Goal: Information Seeking & Learning: Learn about a topic

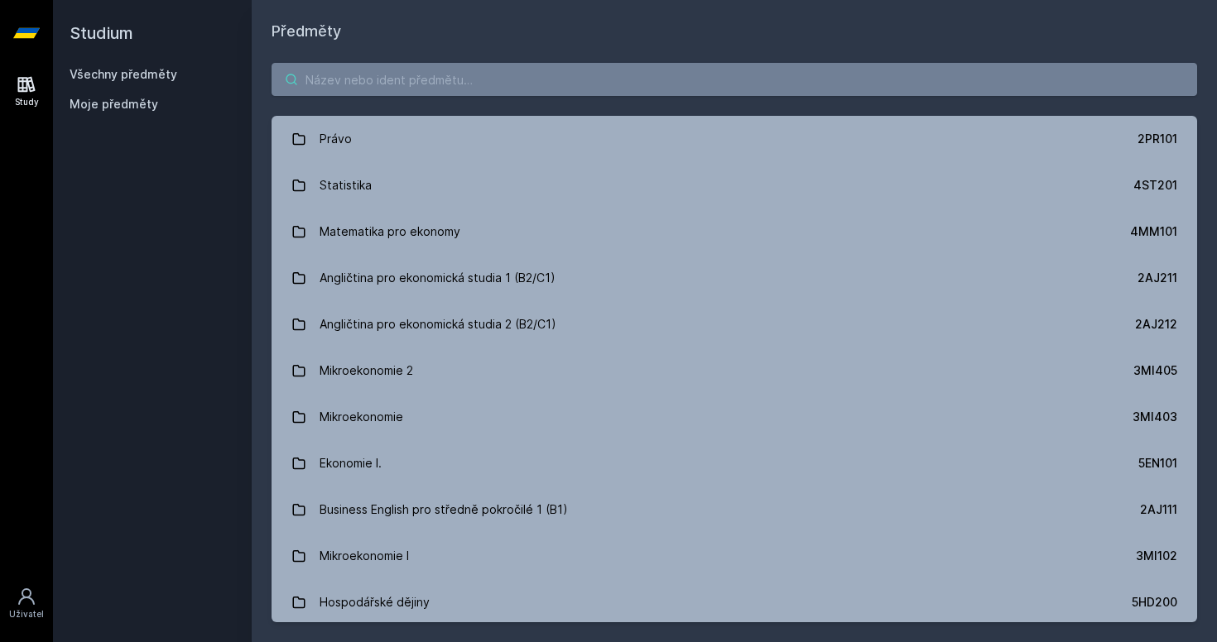
click at [395, 84] on input "search" at bounding box center [733, 79] width 925 height 33
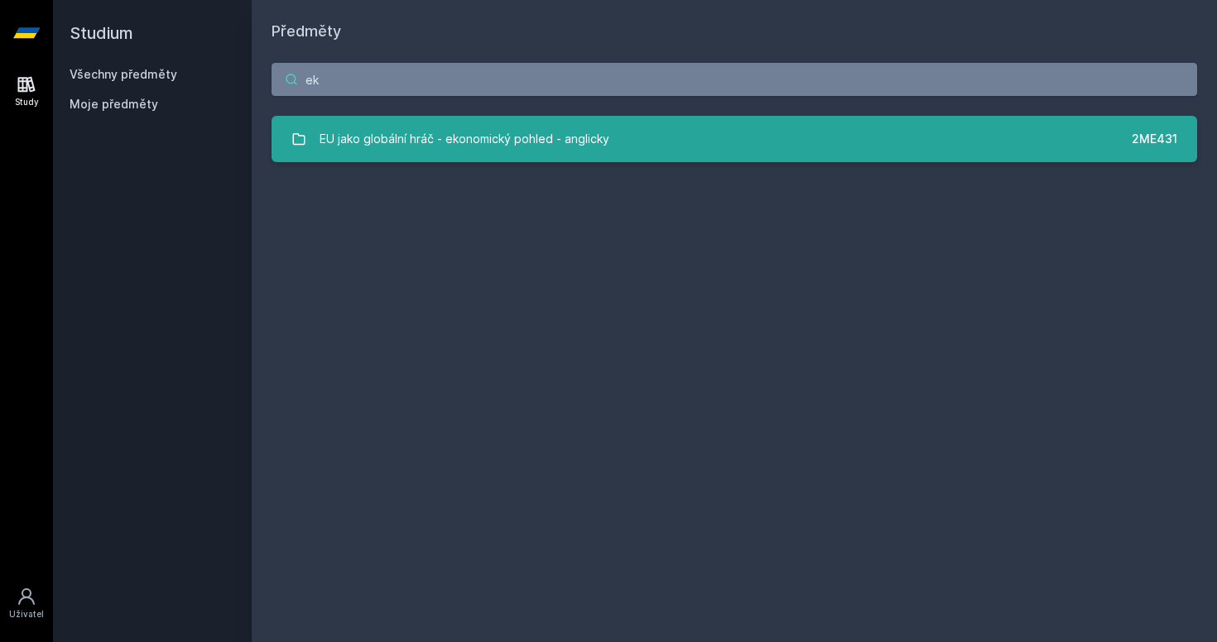
type input "e"
type input "5IE202"
click at [587, 141] on link "Ekonomie života 5IE202" at bounding box center [733, 139] width 925 height 46
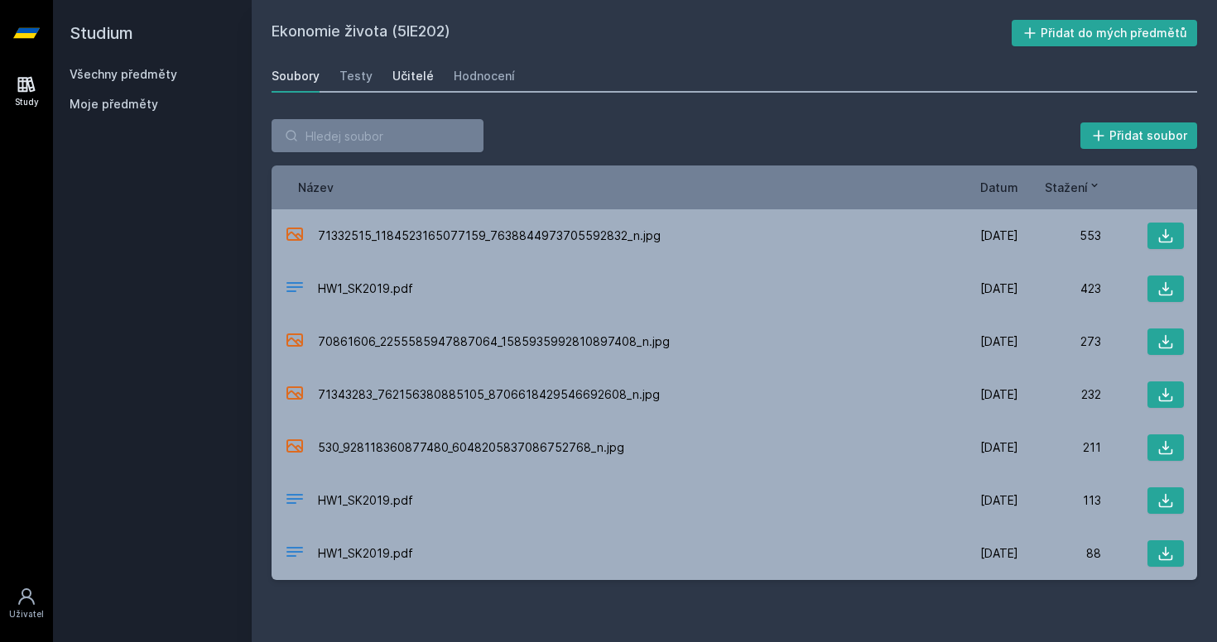
click at [419, 64] on link "Učitelé" at bounding box center [412, 76] width 41 height 33
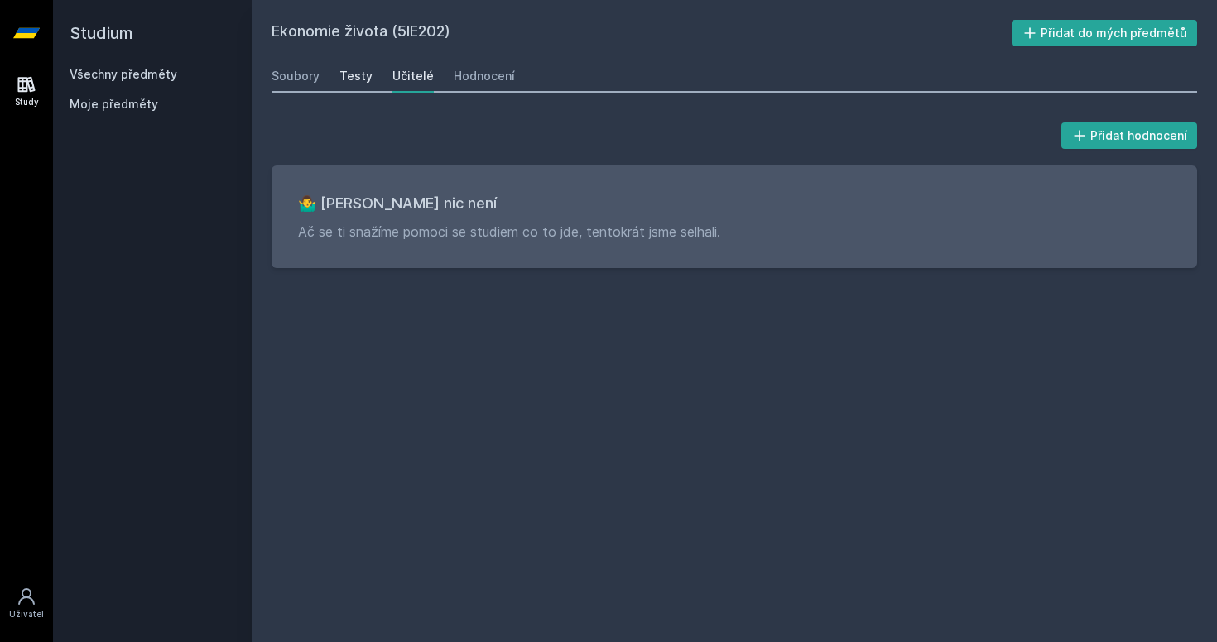
click at [359, 80] on div "Testy" at bounding box center [355, 76] width 33 height 17
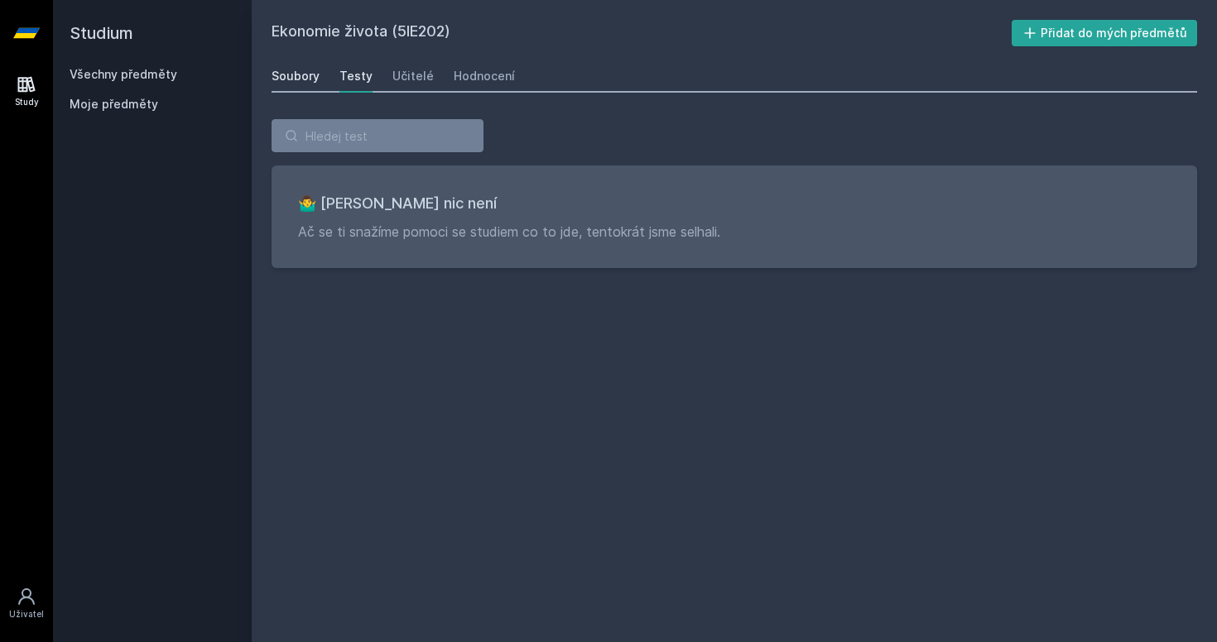
click at [315, 80] on div "Soubory" at bounding box center [295, 76] width 48 height 17
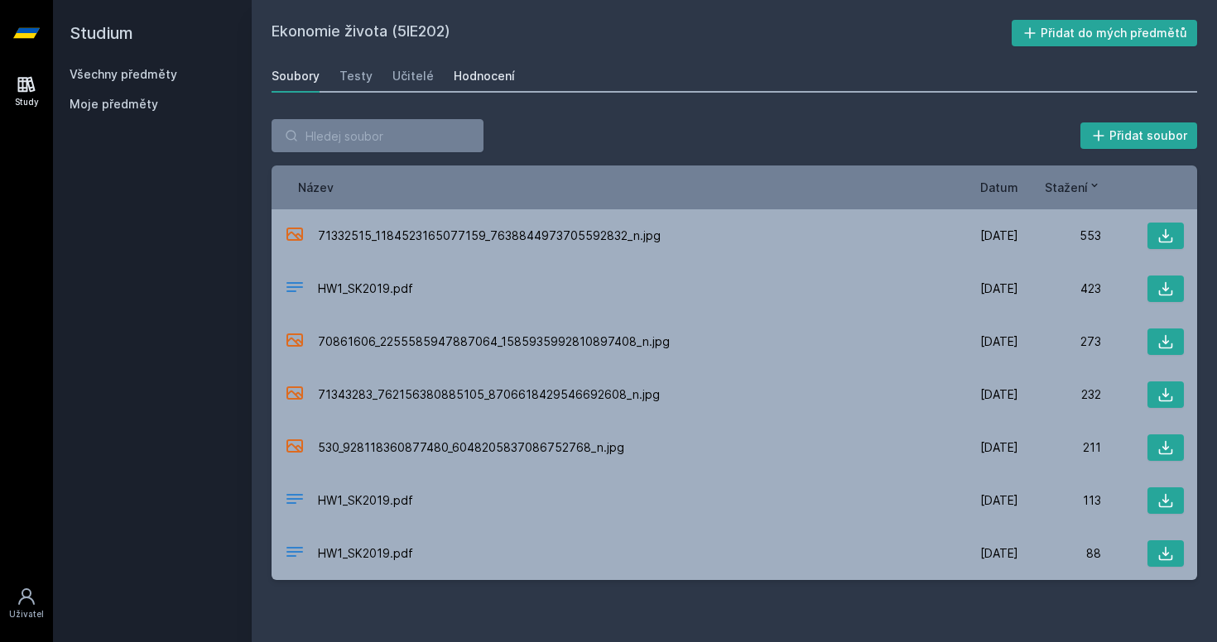
click at [487, 71] on div "Hodnocení" at bounding box center [484, 76] width 61 height 17
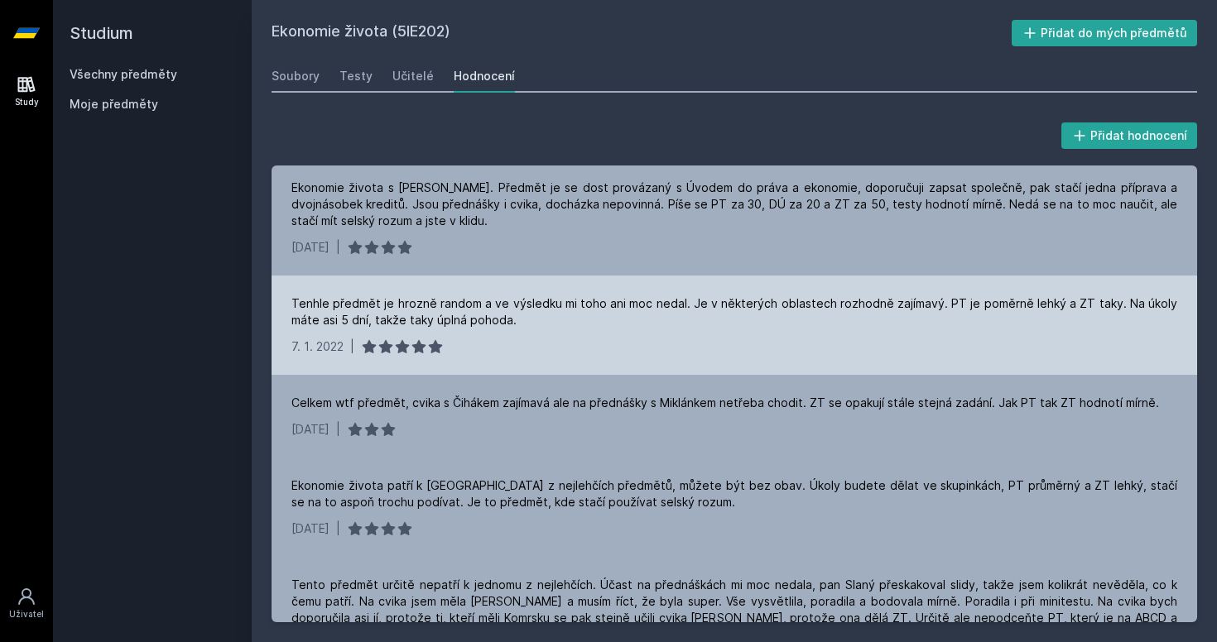
scroll to position [205, 0]
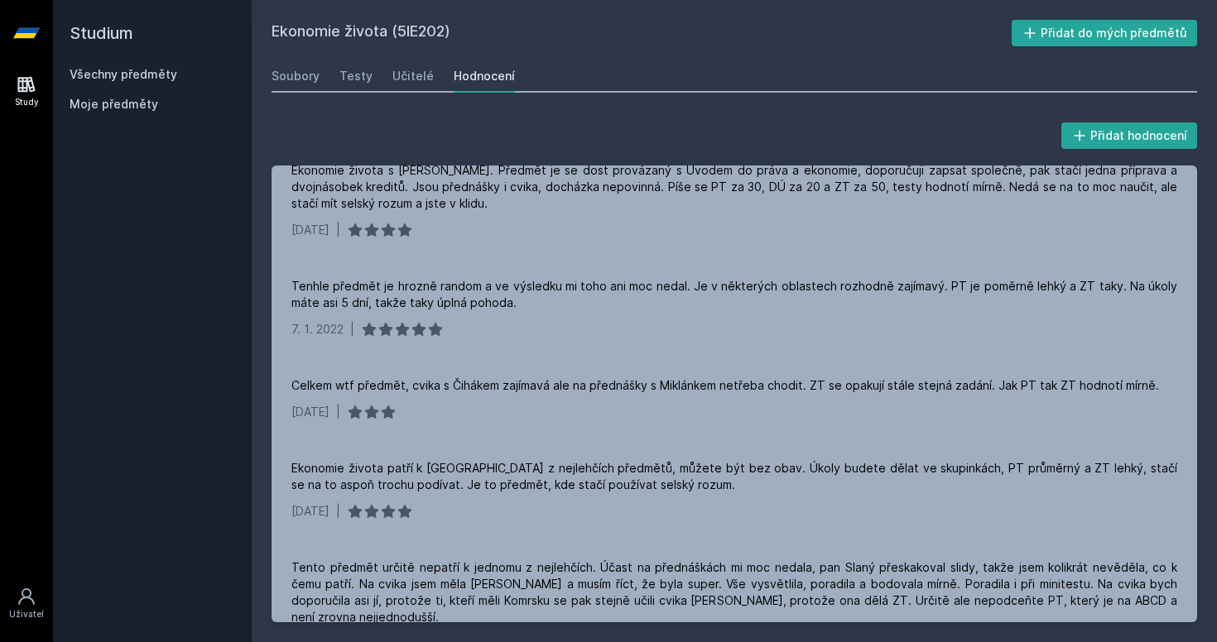
click at [107, 70] on link "Všechny předměty" at bounding box center [124, 74] width 108 height 14
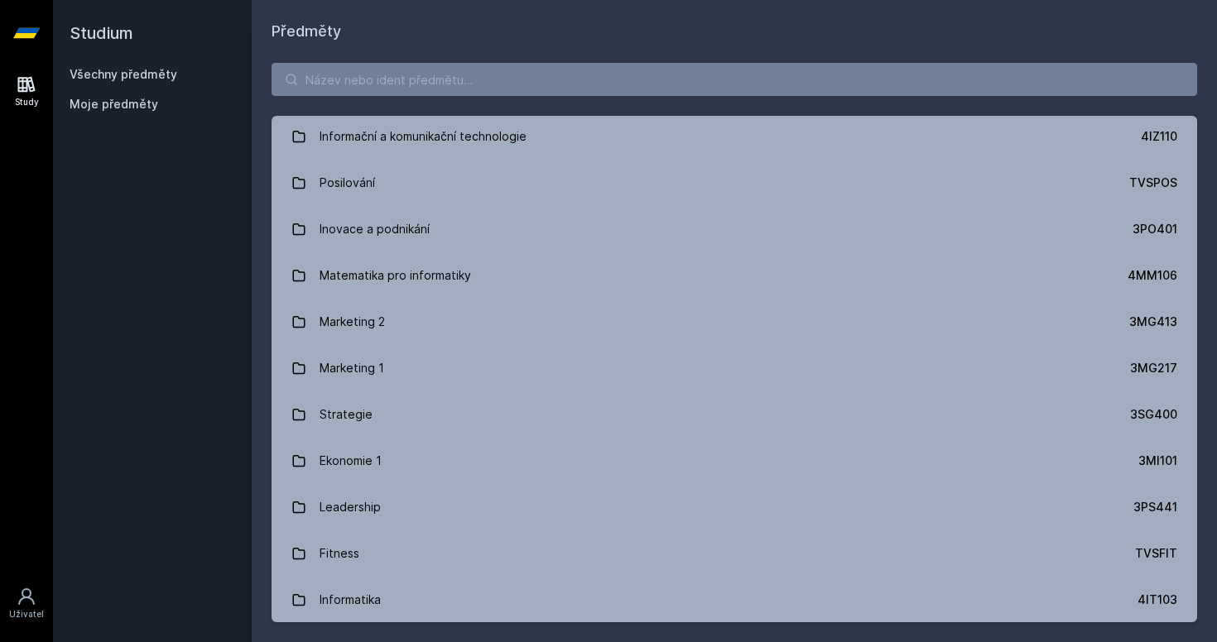
scroll to position [1210, 0]
click at [457, 69] on input "search" at bounding box center [733, 79] width 925 height 33
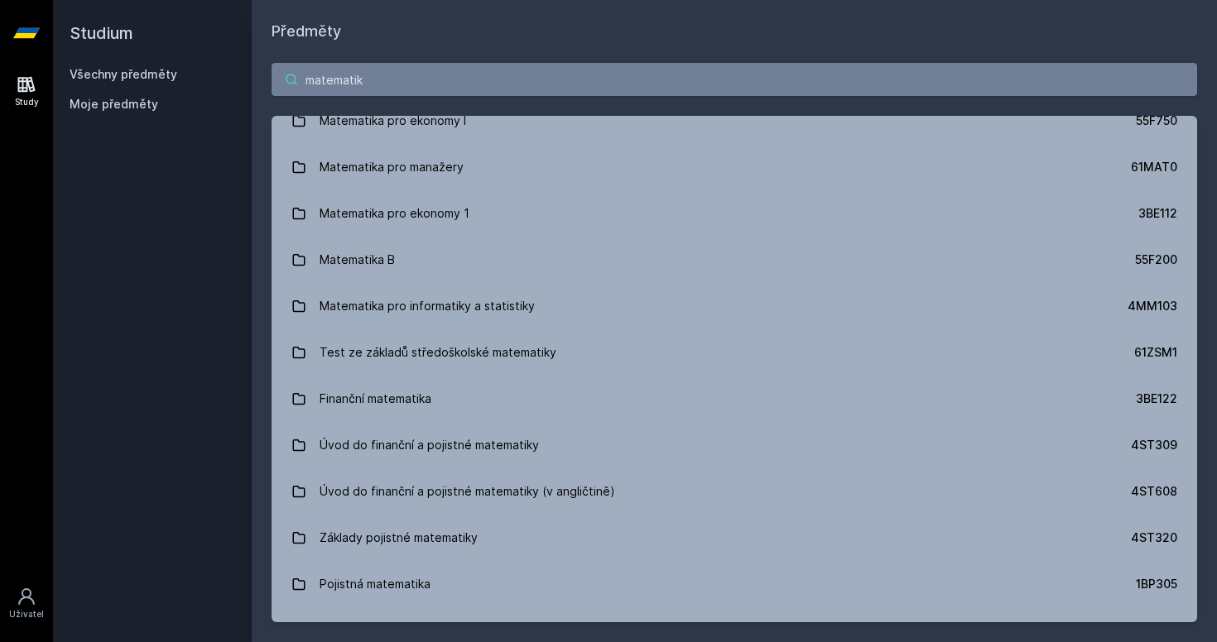
scroll to position [0, 0]
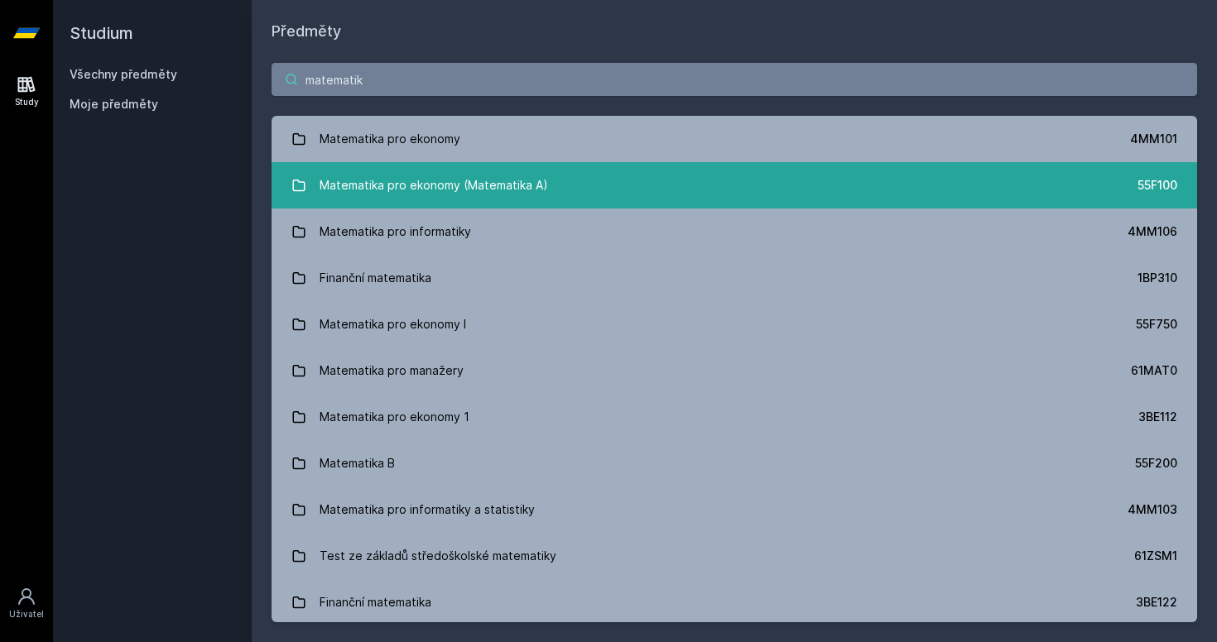
type input "matematik"
click at [654, 197] on link "Matematika pro ekonomy (Matematika A) 55F100" at bounding box center [733, 185] width 925 height 46
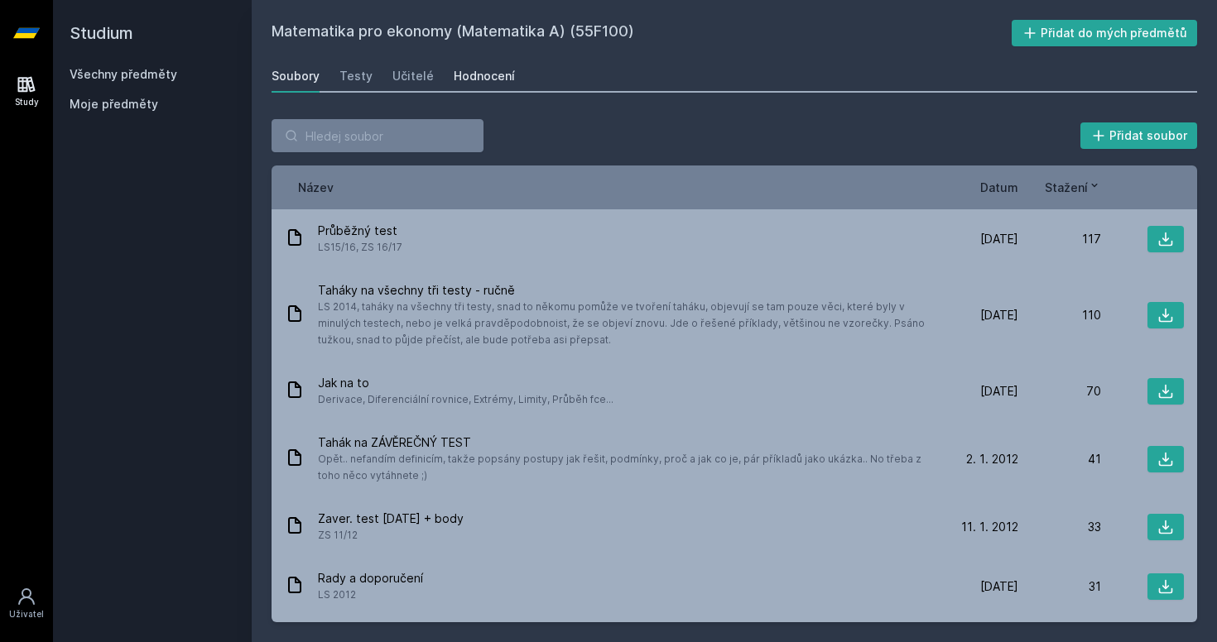
click at [482, 70] on div "Hodnocení" at bounding box center [484, 76] width 61 height 17
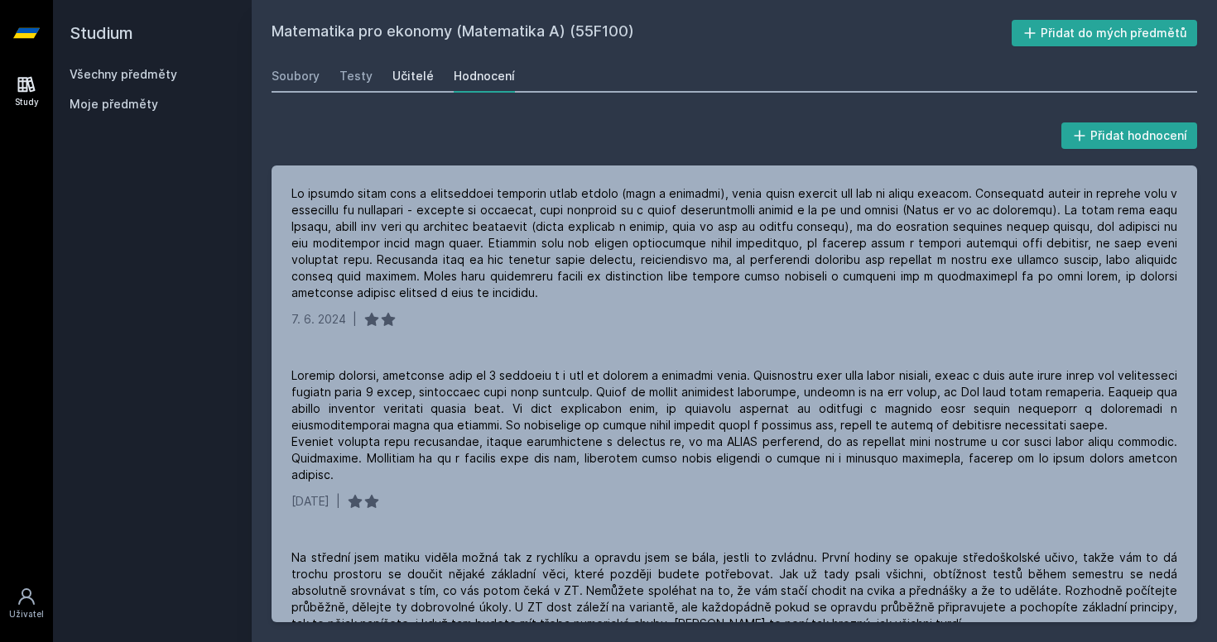
click at [423, 84] on div "Učitelé" at bounding box center [412, 76] width 41 height 17
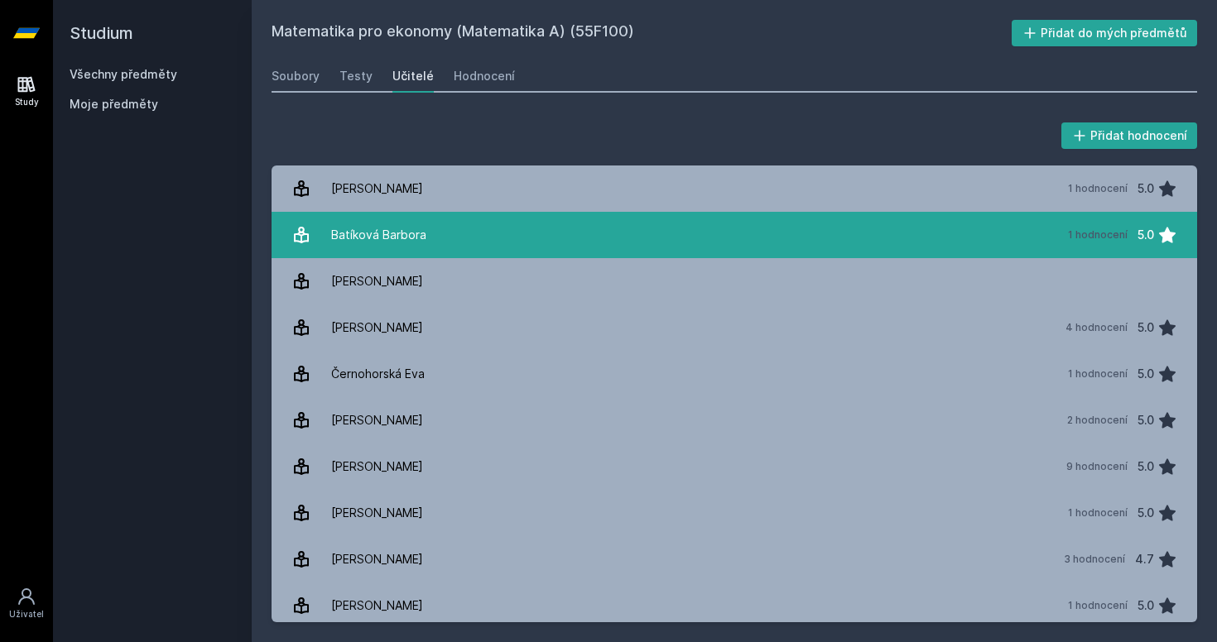
scroll to position [1, 0]
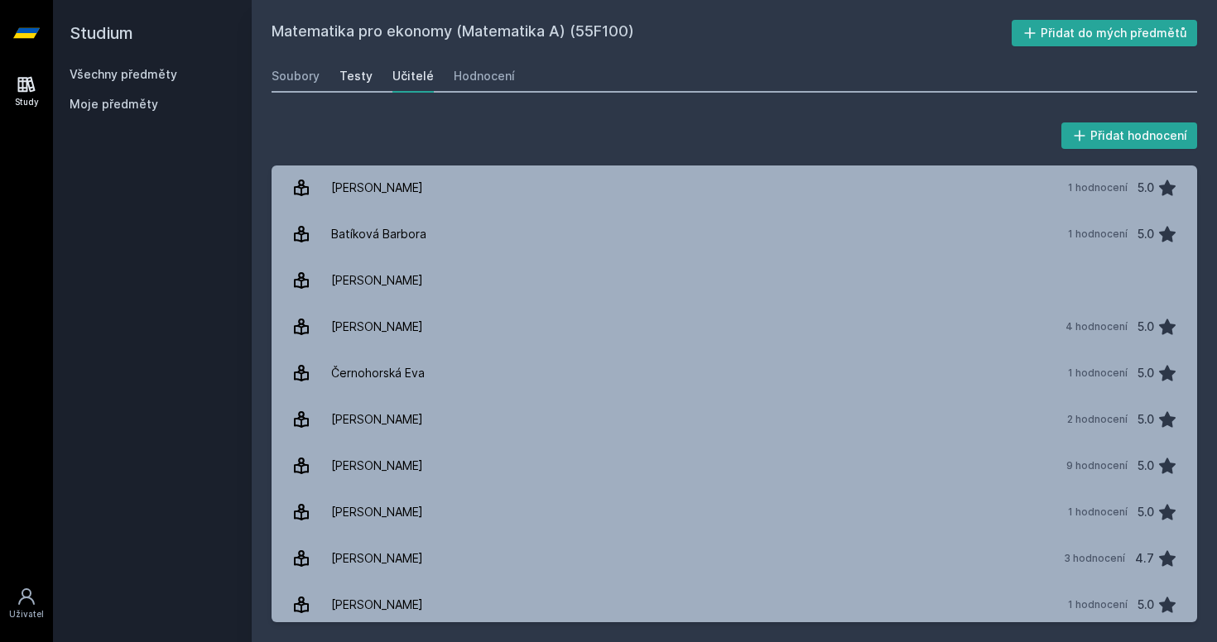
click at [358, 83] on div "Testy" at bounding box center [355, 76] width 33 height 17
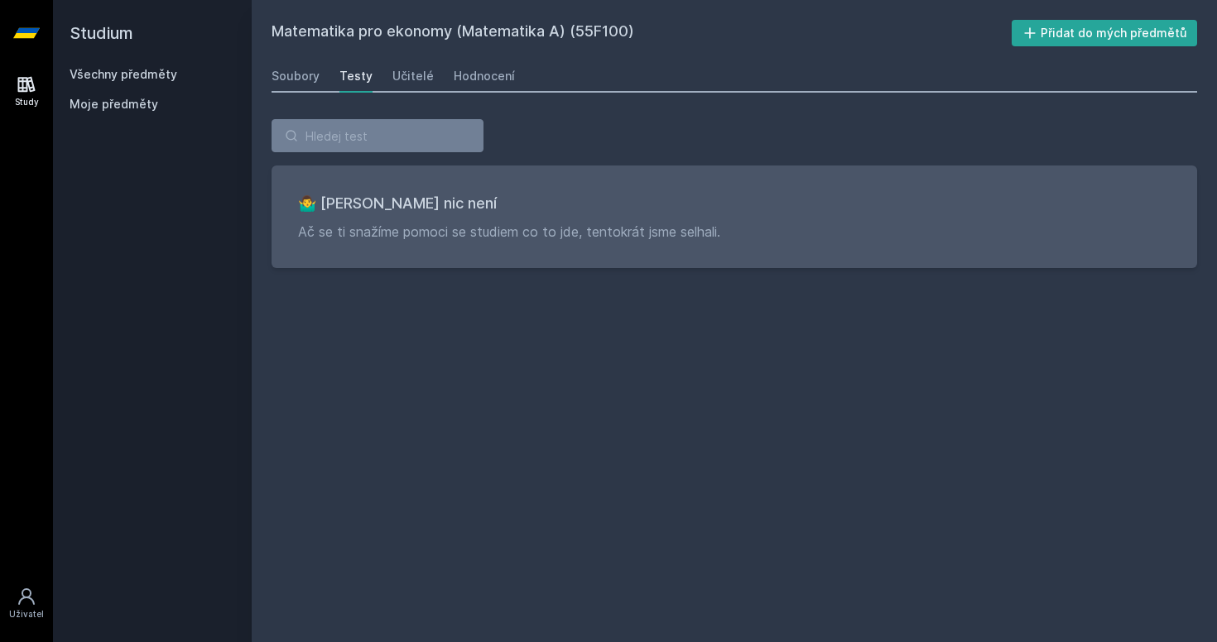
click at [321, 74] on div "Soubory Testy Učitelé Hodnocení" at bounding box center [733, 76] width 925 height 33
click at [309, 79] on div "Soubory" at bounding box center [295, 76] width 48 height 17
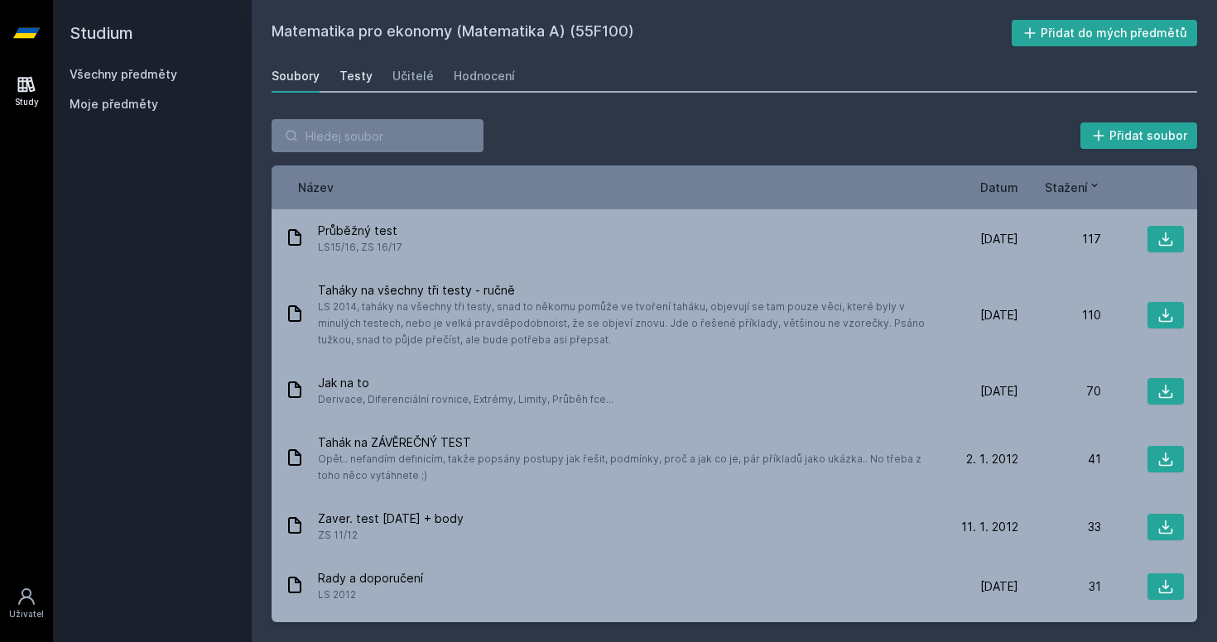
click at [356, 88] on link "Testy" at bounding box center [355, 76] width 33 height 33
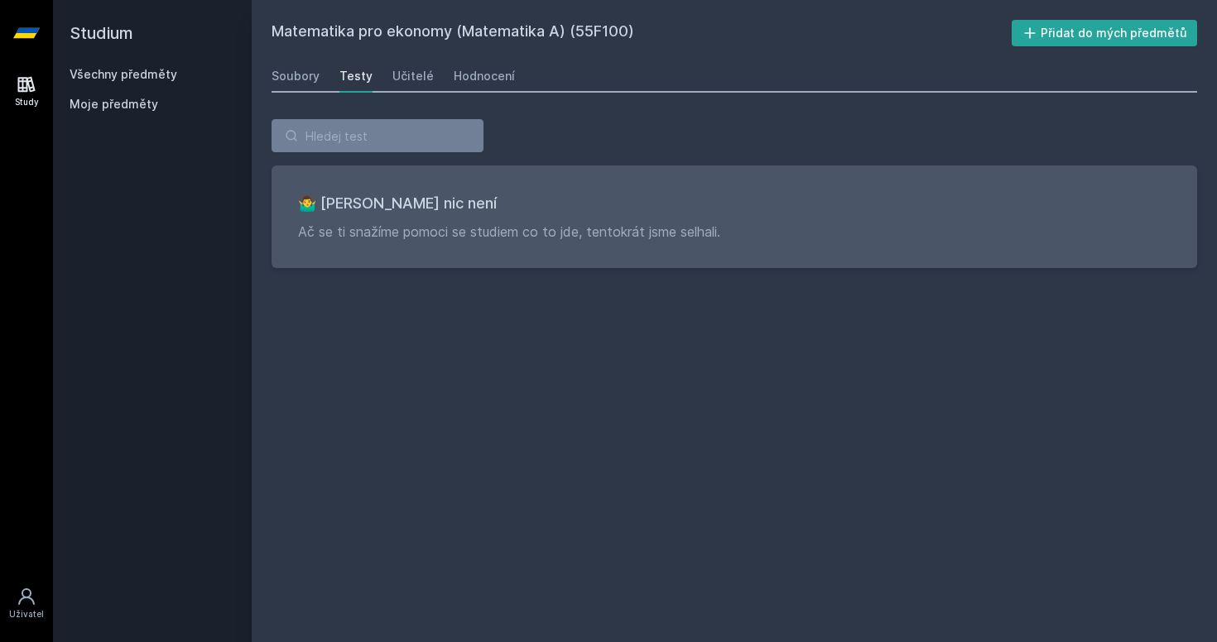
click at [399, 91] on div "Soubory Testy Učitelé Hodnocení" at bounding box center [733, 76] width 925 height 33
click at [399, 87] on link "Učitelé" at bounding box center [412, 76] width 41 height 33
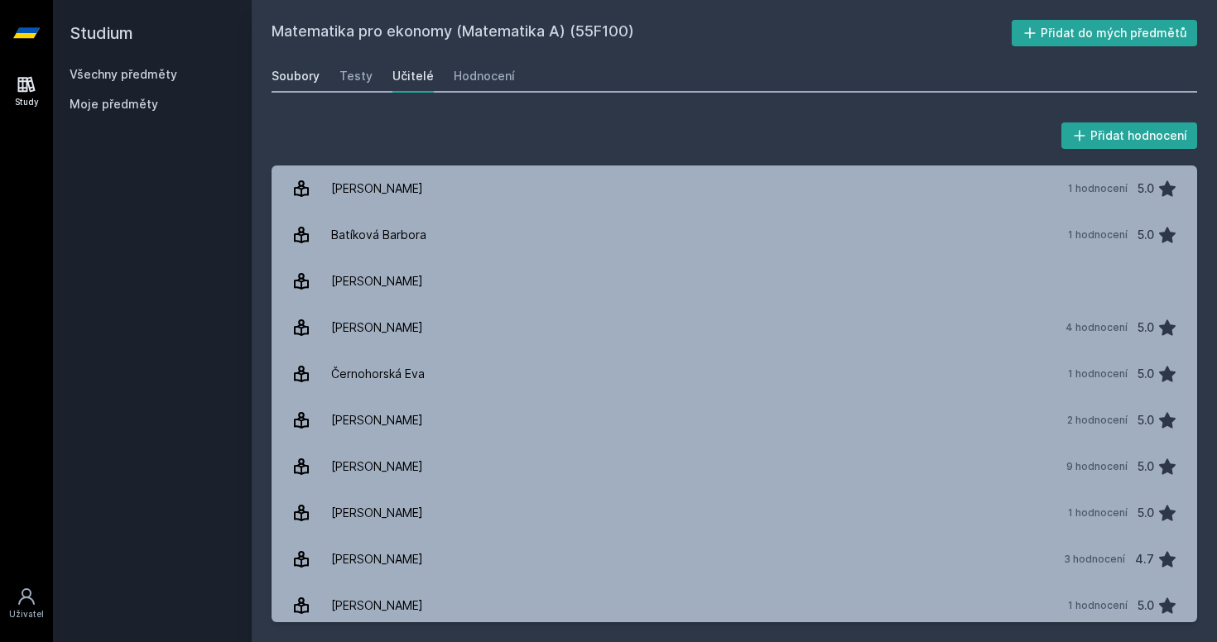
click at [300, 72] on div "Soubory" at bounding box center [295, 76] width 48 height 17
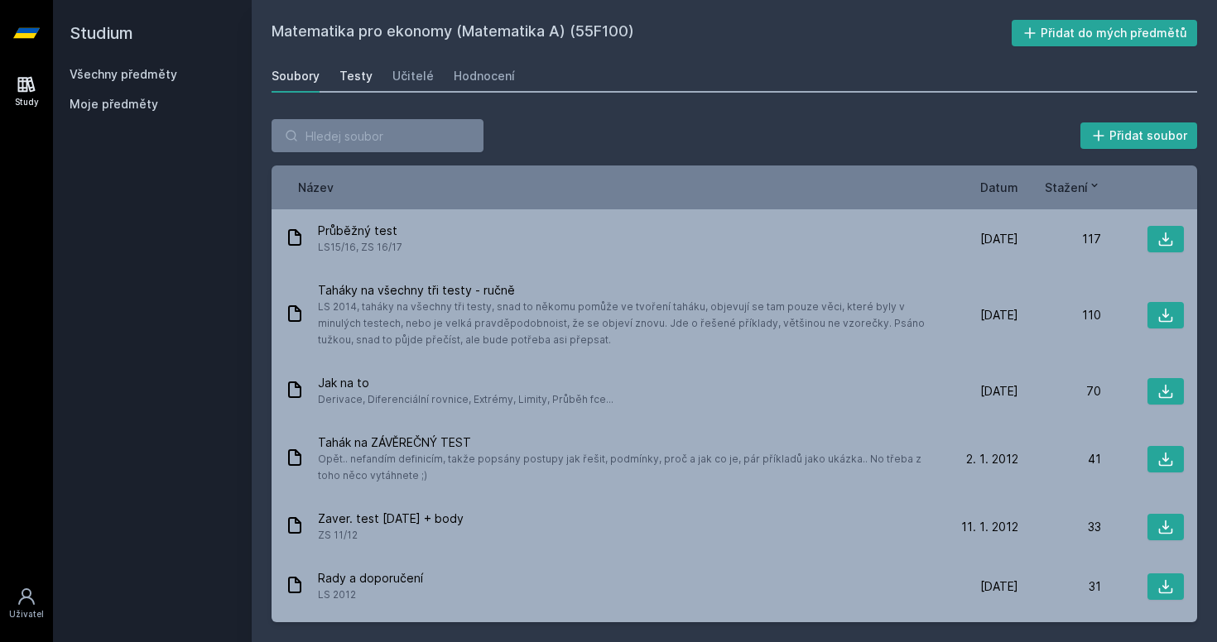
click at [354, 70] on div "Testy" at bounding box center [355, 76] width 33 height 17
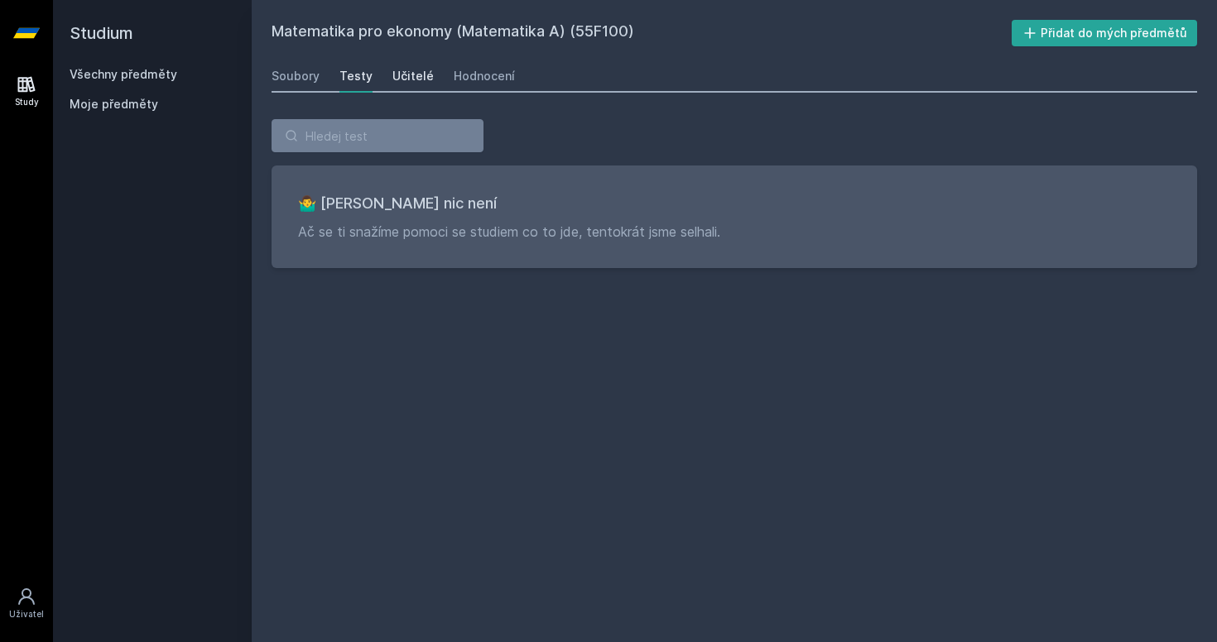
click at [412, 76] on div "Učitelé" at bounding box center [412, 76] width 41 height 17
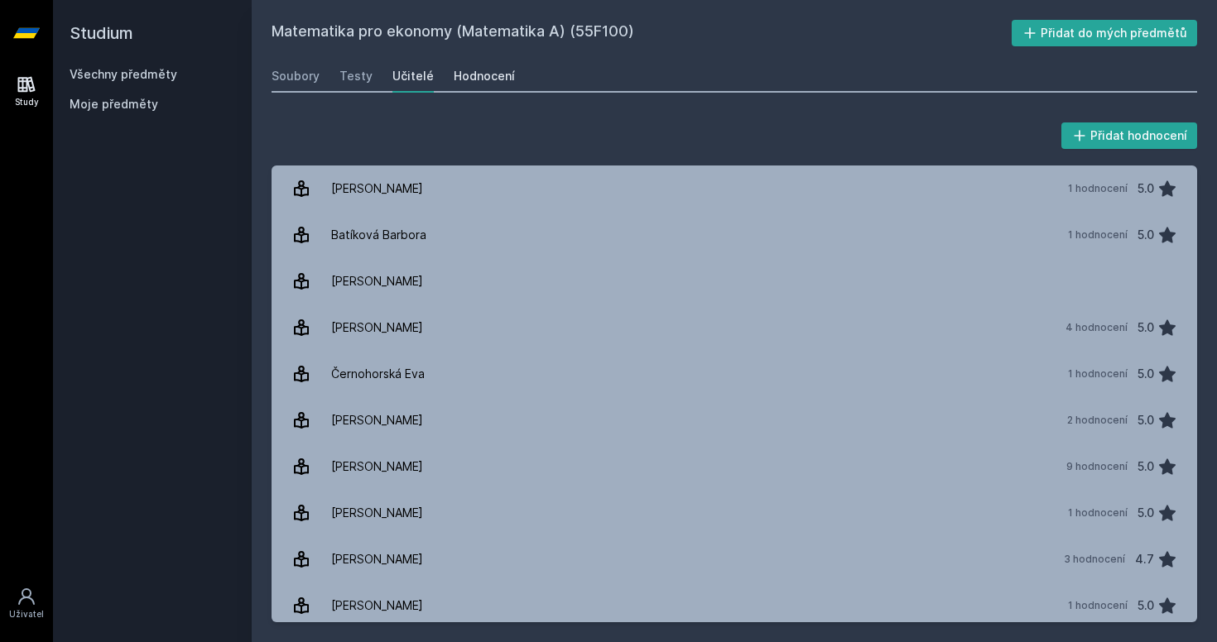
click at [473, 81] on div "Hodnocení" at bounding box center [484, 76] width 61 height 17
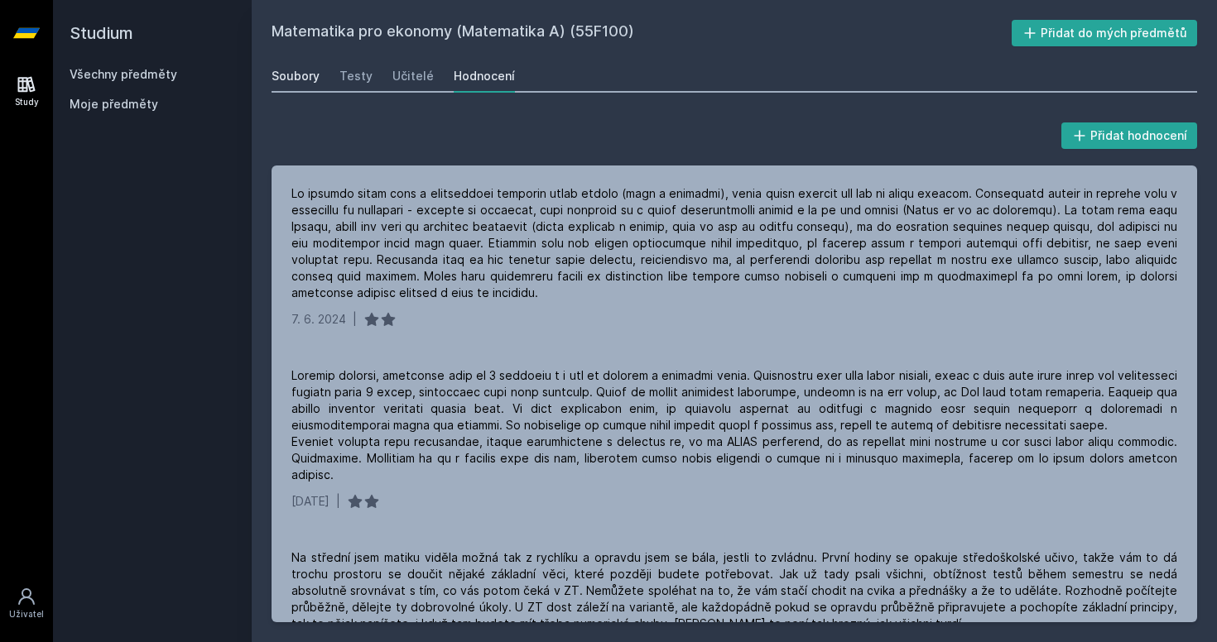
click at [298, 77] on div "Soubory" at bounding box center [295, 76] width 48 height 17
